Goal: Task Accomplishment & Management: Manage account settings

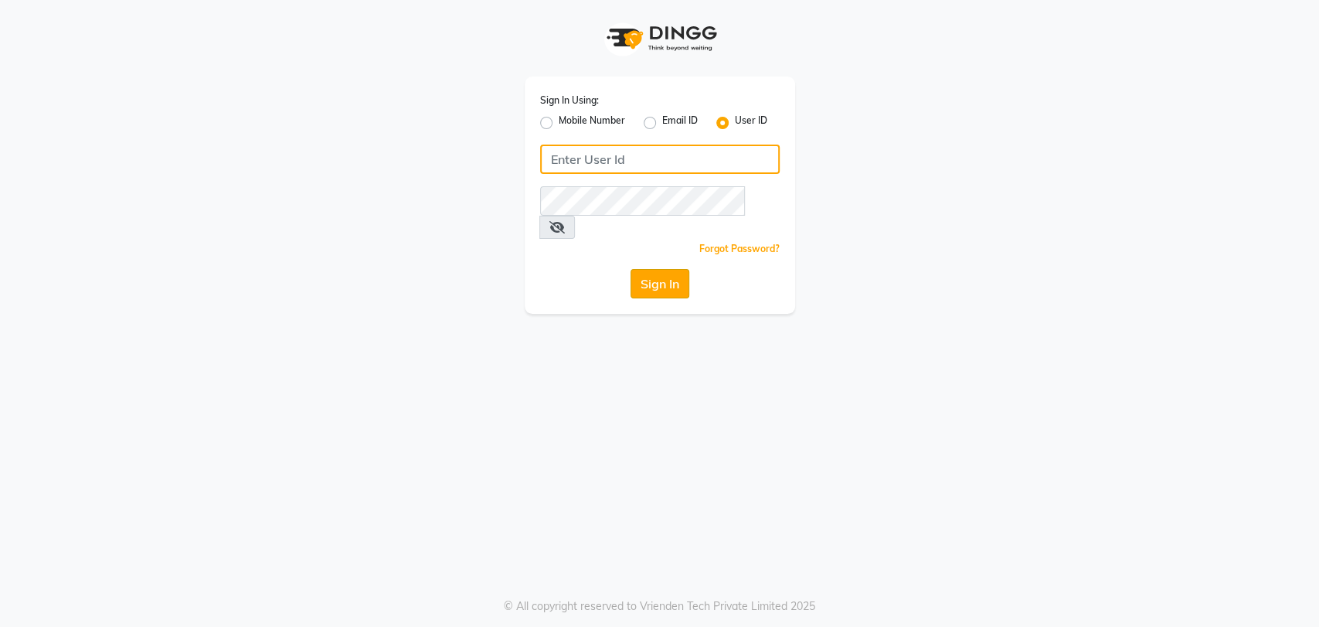
type input "avahan"
click at [661, 269] on button "Sign In" at bounding box center [659, 283] width 59 height 29
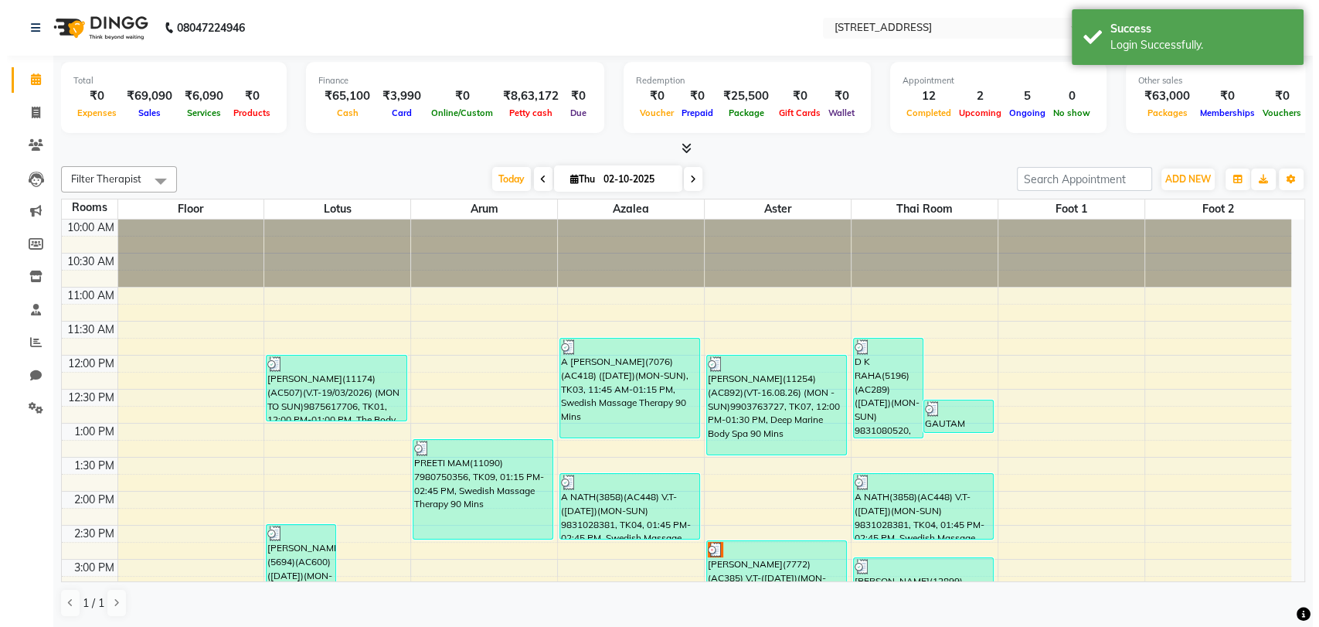
scroll to position [316, 0]
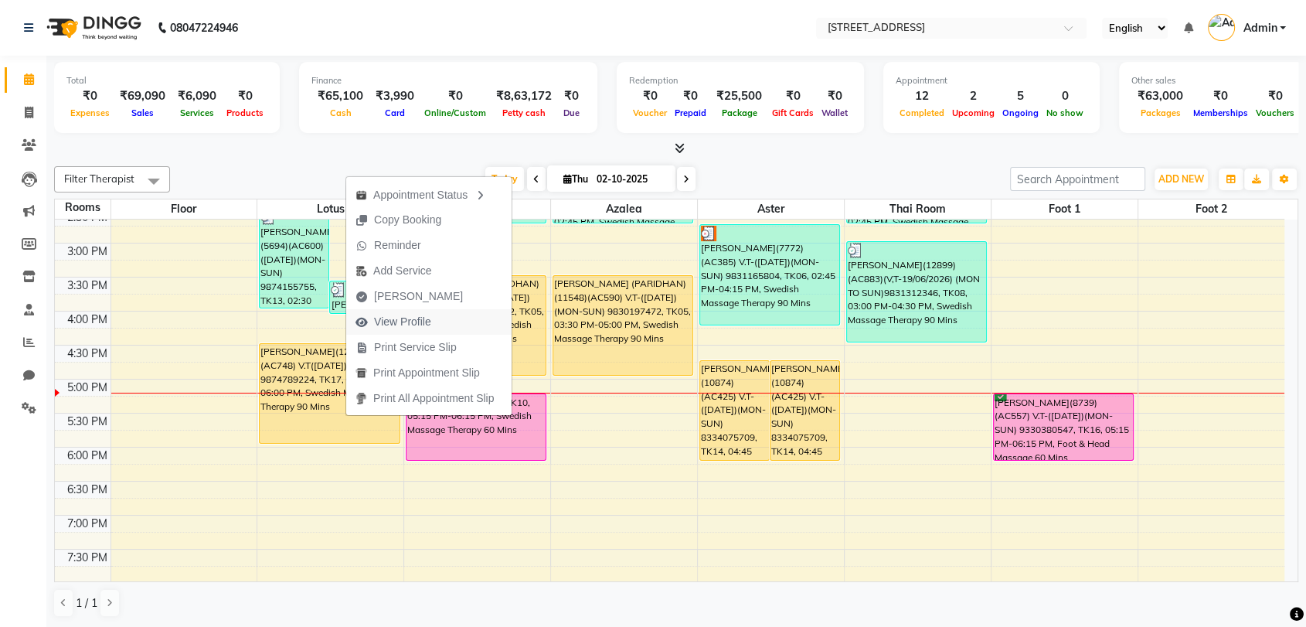
click at [428, 321] on span "View Profile" at bounding box center [402, 322] width 57 height 16
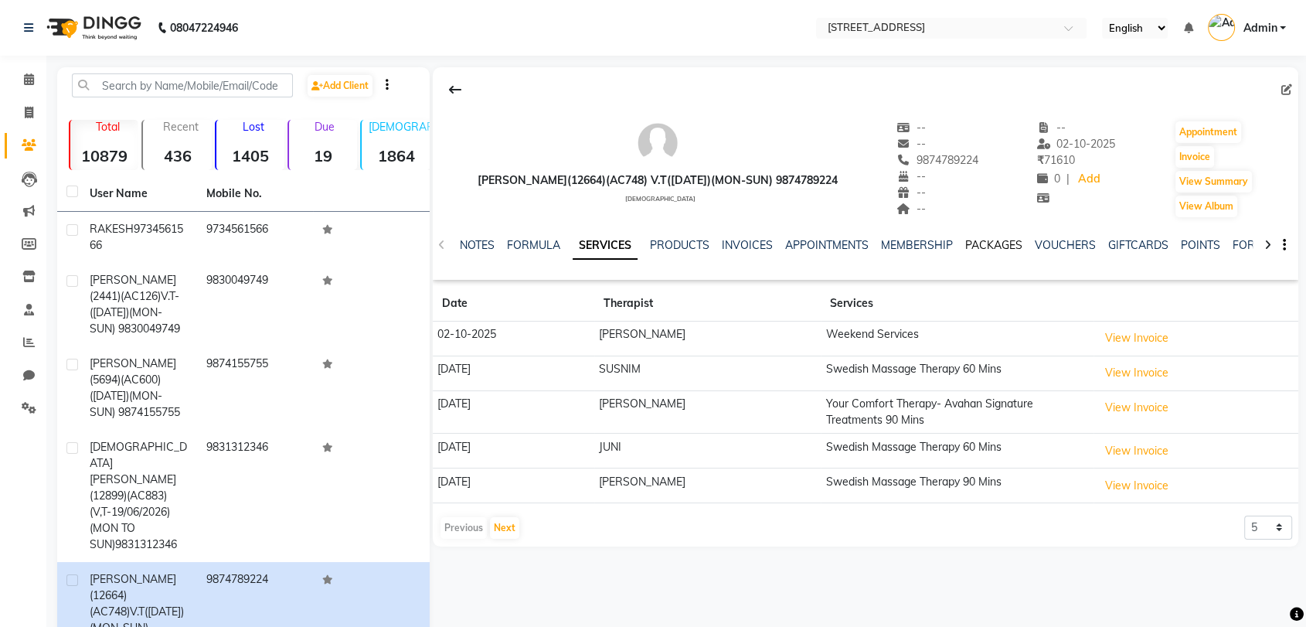
click at [966, 246] on link "PACKAGES" at bounding box center [993, 245] width 57 height 14
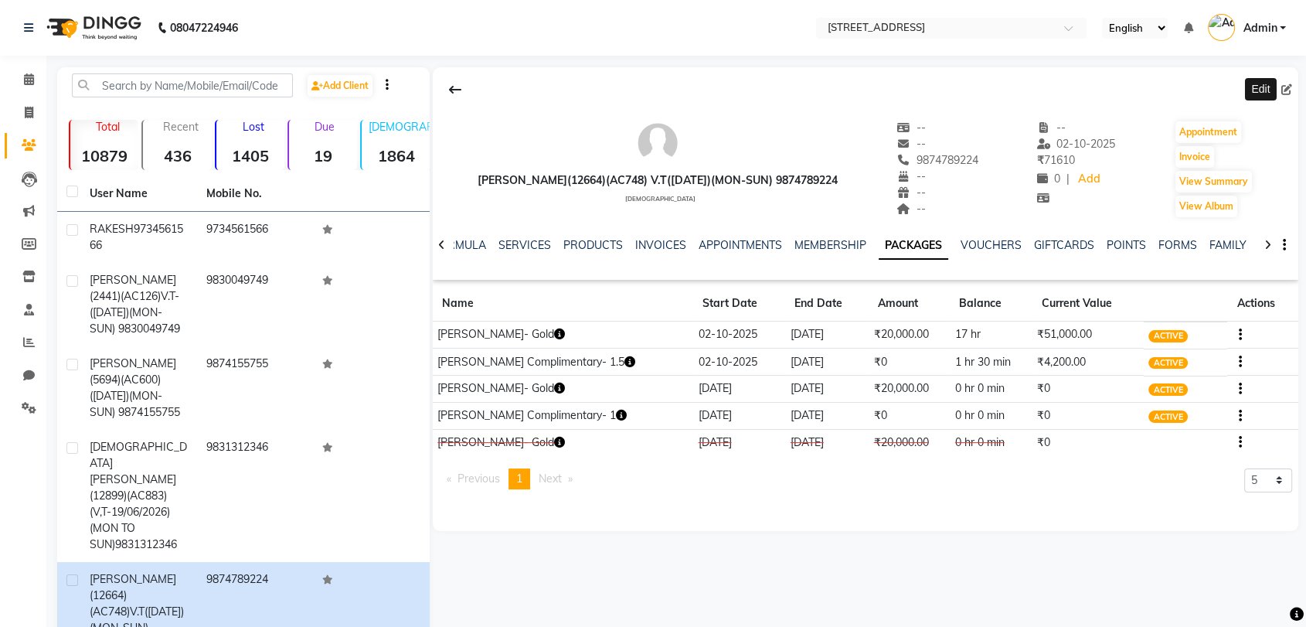
click at [1289, 90] on icon at bounding box center [1286, 89] width 11 height 11
select select "male"
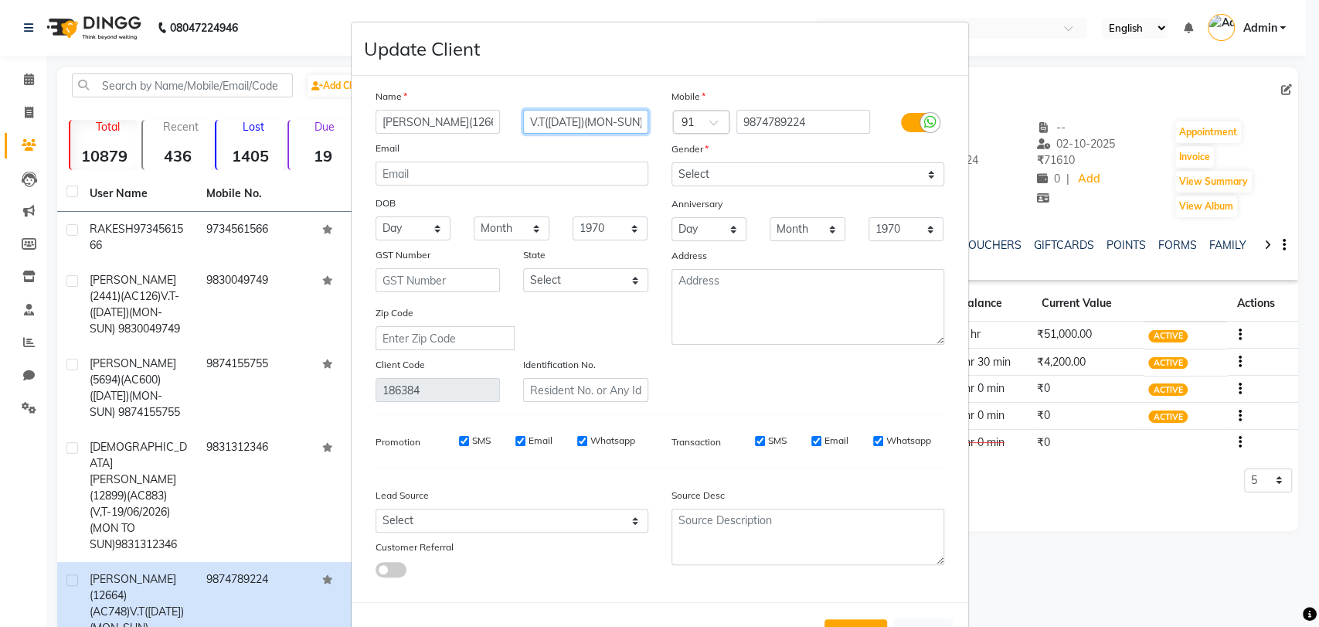
click at [555, 120] on input "V.T(17-12-2024)(MON-SUN) 9874789224" at bounding box center [585, 122] width 125 height 24
type input "V.T(02-10-2026)(MON-SUN) 9874789224"
click at [853, 620] on button "Update" at bounding box center [855, 633] width 63 height 28
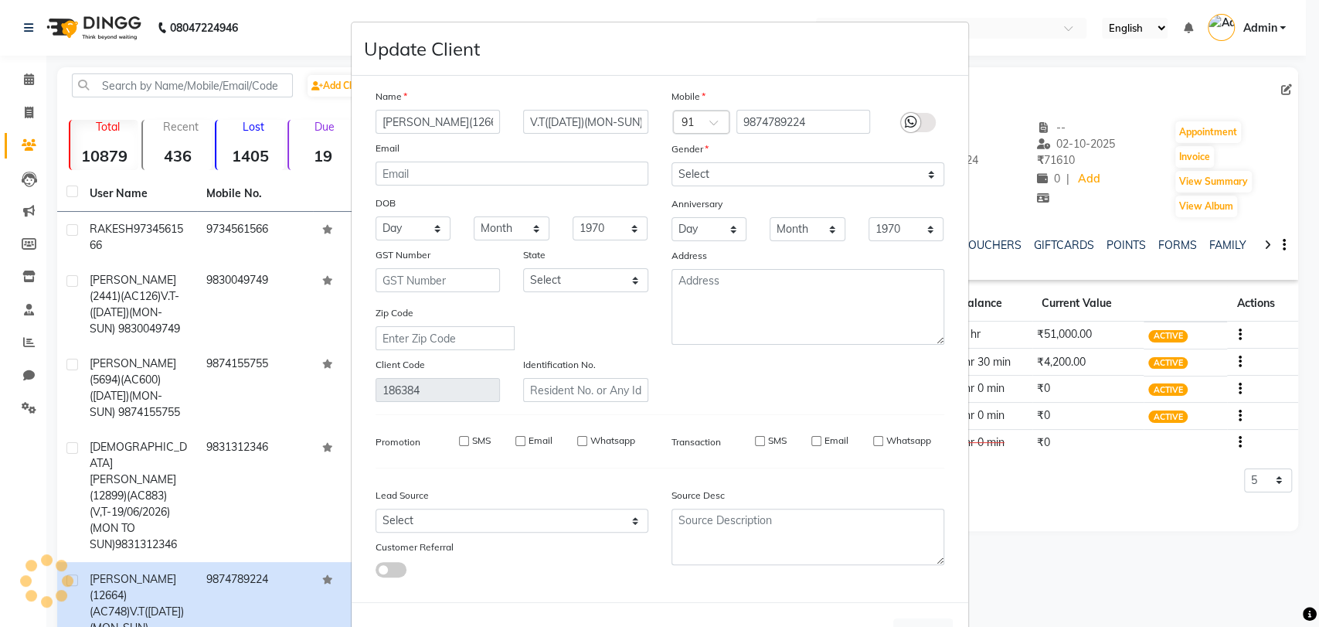
select select
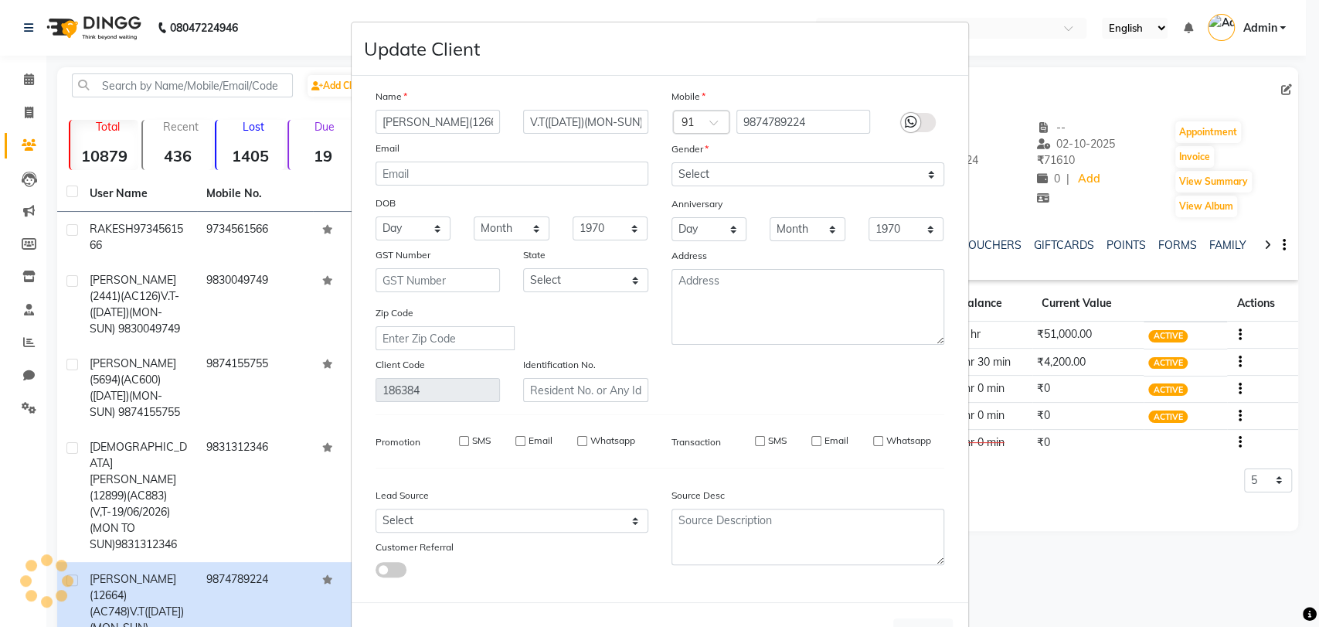
select select
checkbox input "false"
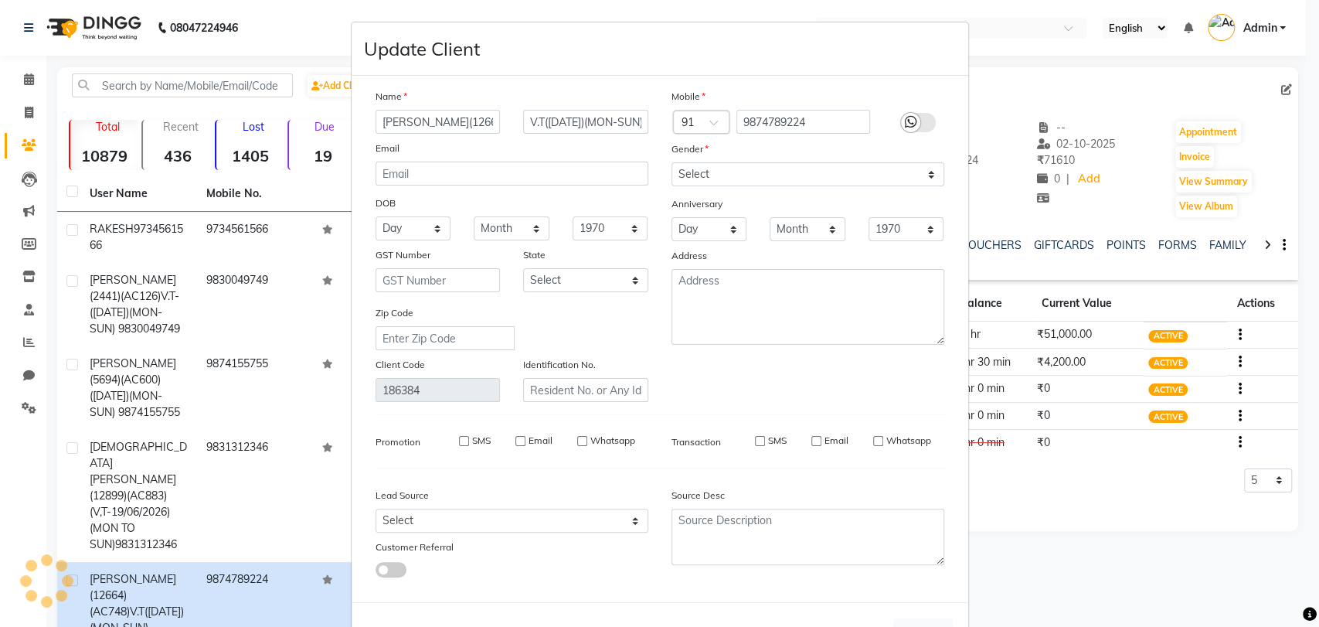
checkbox input "false"
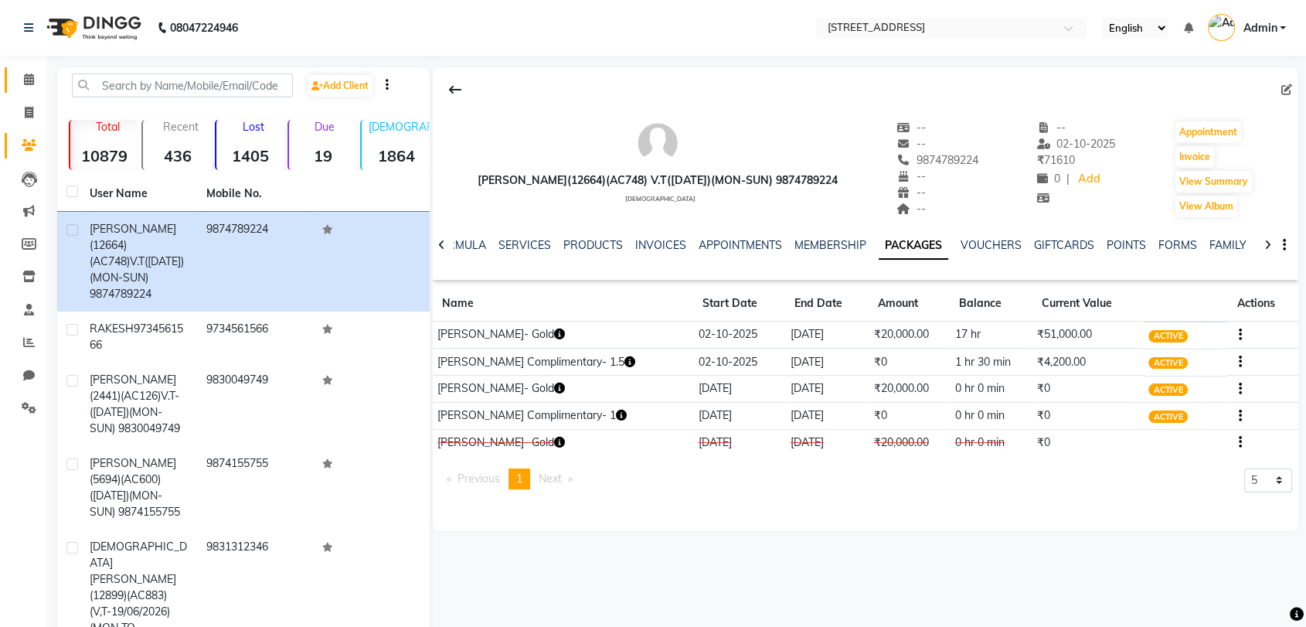
click at [29, 78] on icon at bounding box center [29, 79] width 10 height 12
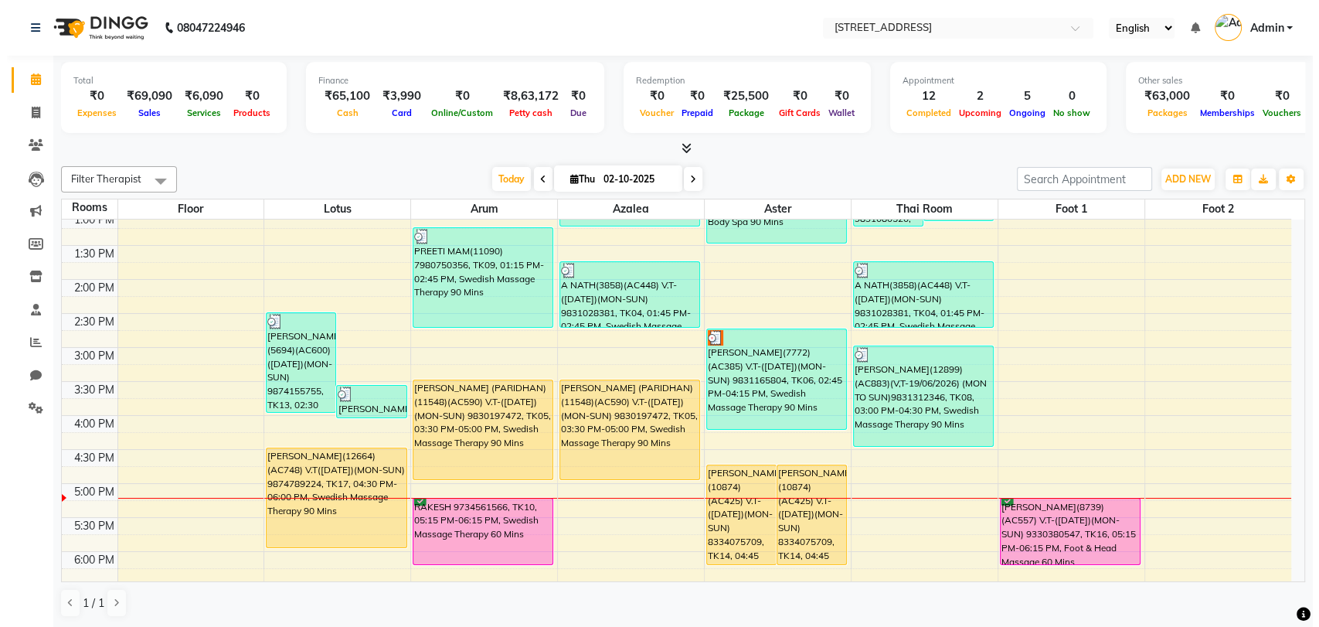
scroll to position [240, 0]
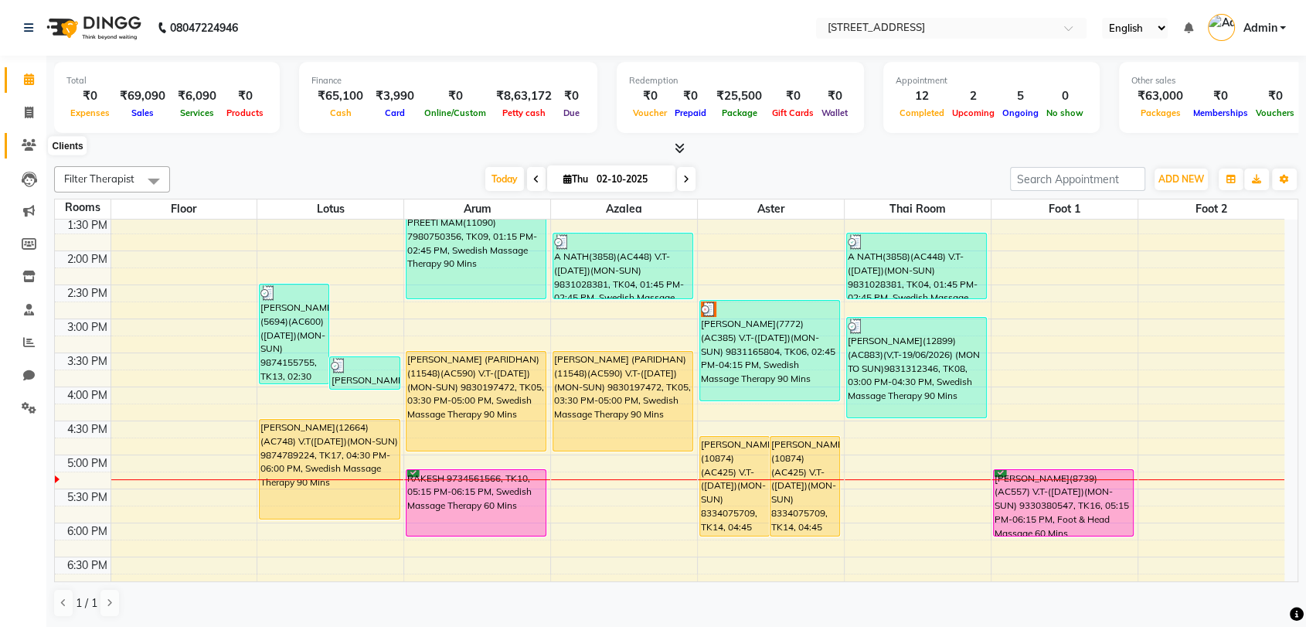
click at [26, 145] on icon at bounding box center [29, 145] width 15 height 12
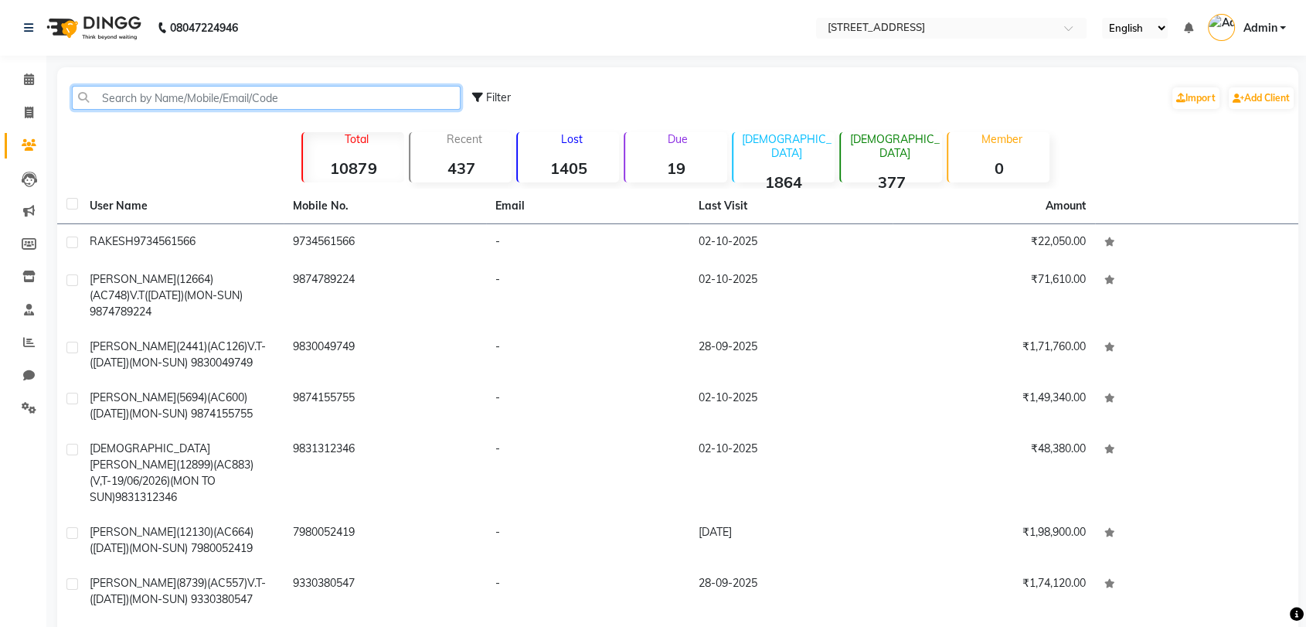
click at [158, 100] on input "text" at bounding box center [266, 98] width 389 height 24
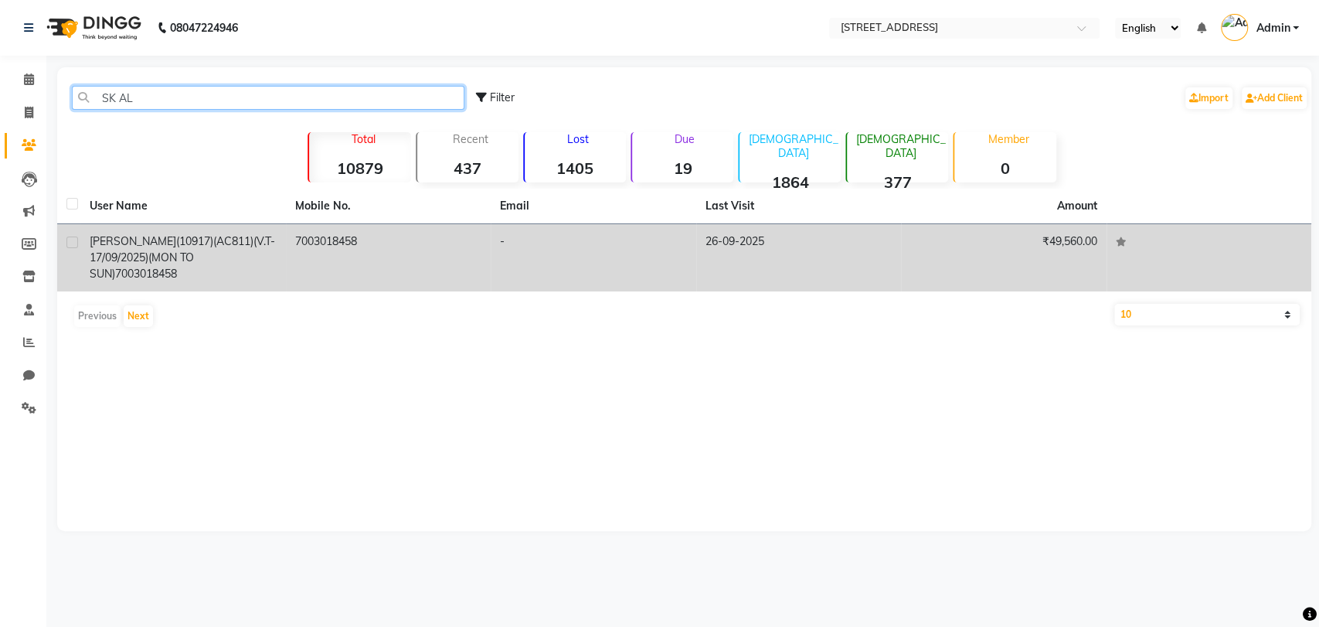
type input "SK AL"
click at [158, 253] on span "SK ALI(10917)(AC811)(V.T-17/09/2025)(MON TO SUN)" at bounding box center [182, 257] width 185 height 46
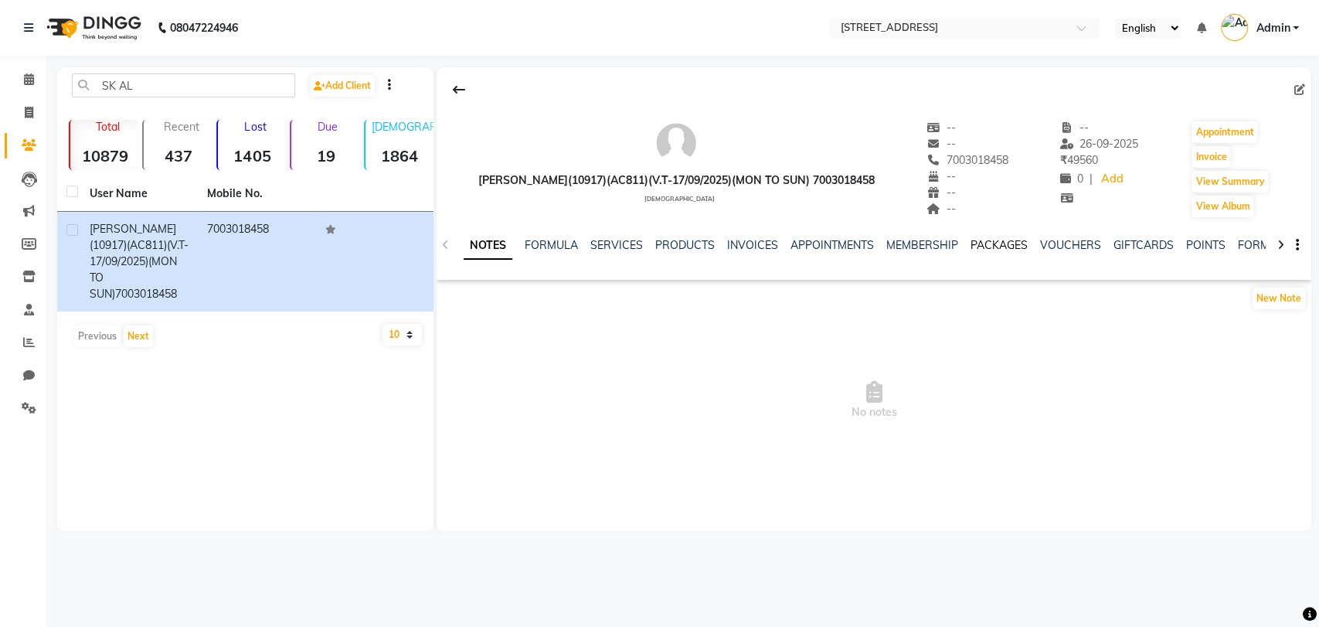
click at [993, 246] on link "PACKAGES" at bounding box center [998, 245] width 57 height 14
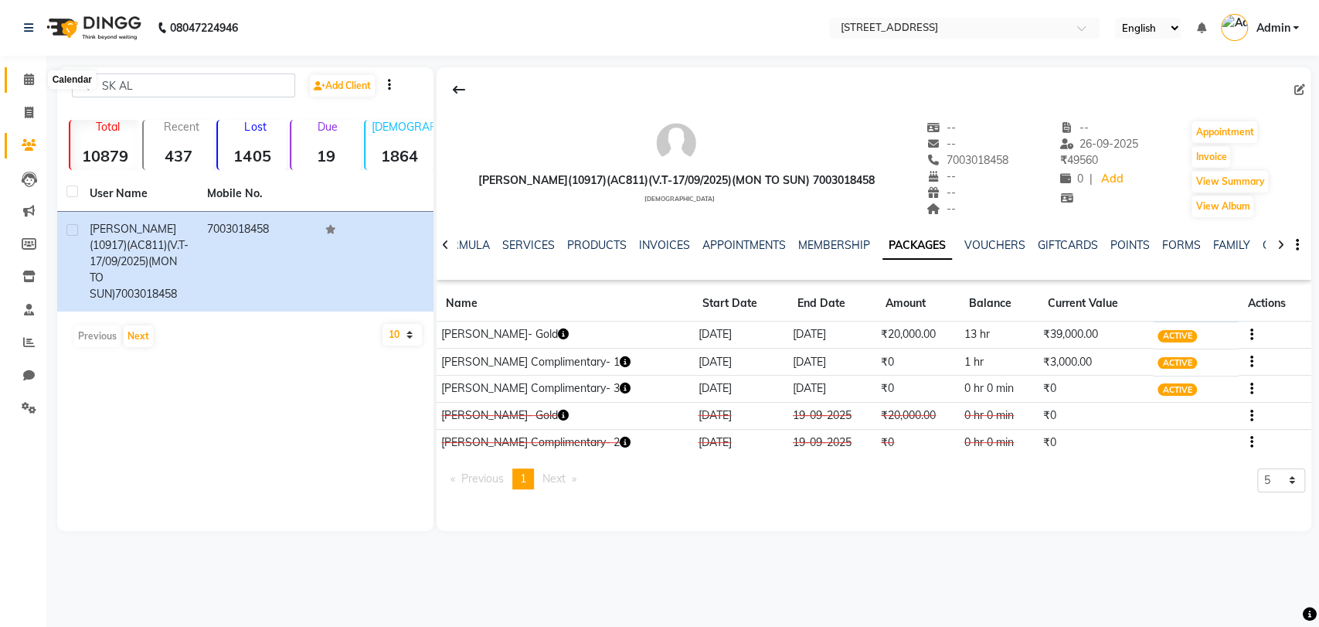
click at [25, 80] on icon at bounding box center [29, 79] width 10 height 12
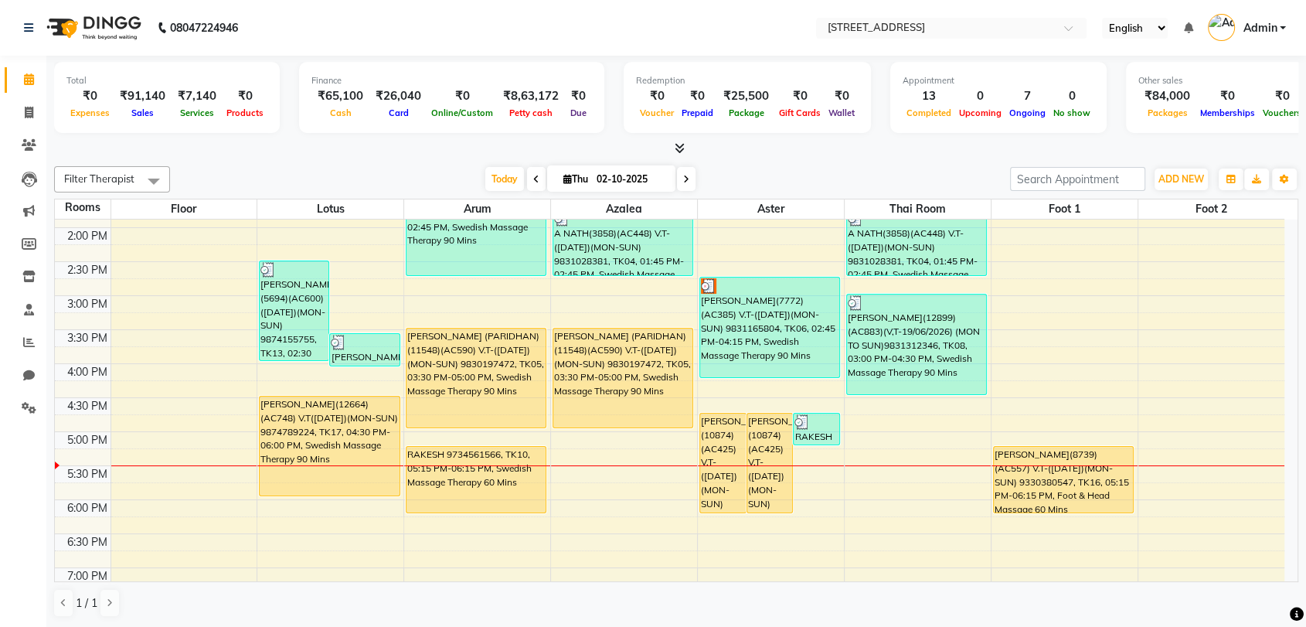
scroll to position [274, 0]
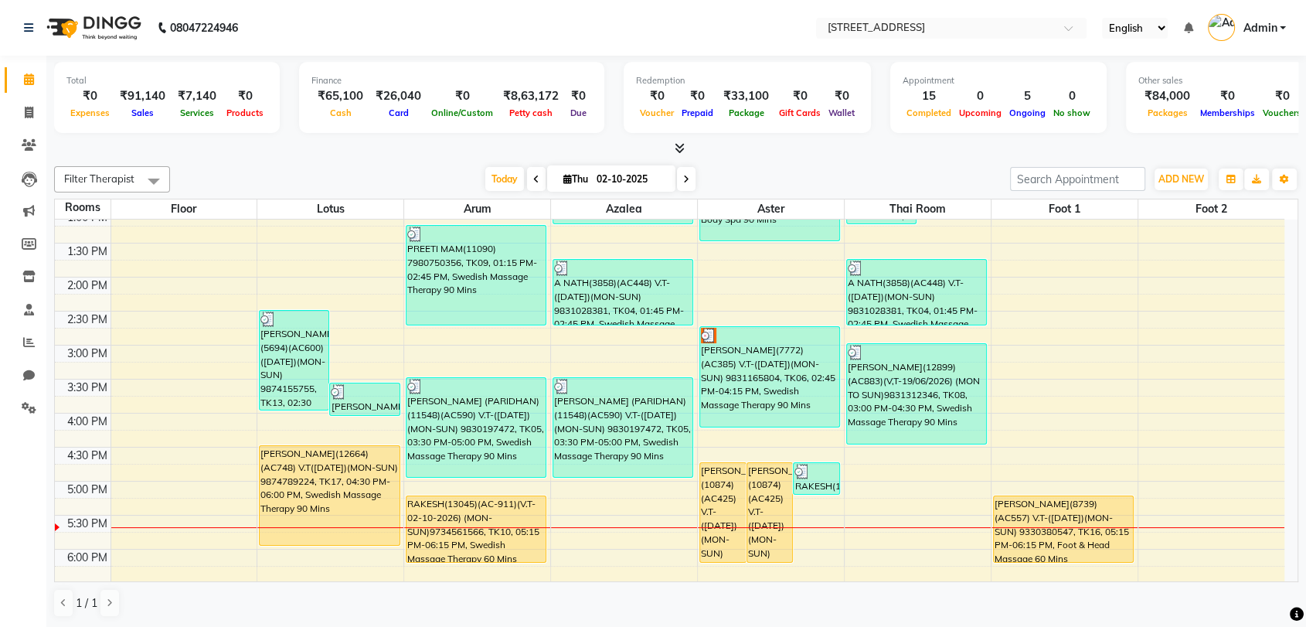
scroll to position [213, 0]
